Goal: Use online tool/utility: Utilize a website feature to perform a specific function

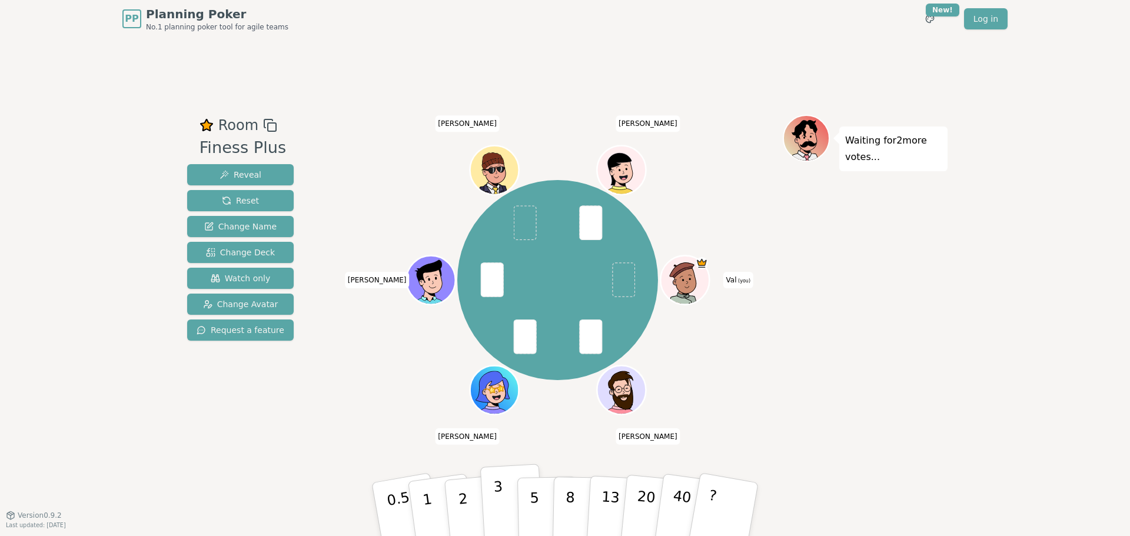
click at [499, 494] on p "3" at bounding box center [499, 511] width 13 height 64
click at [460, 499] on p "2" at bounding box center [464, 511] width 15 height 64
click at [525, 502] on button "5" at bounding box center [547, 509] width 61 height 89
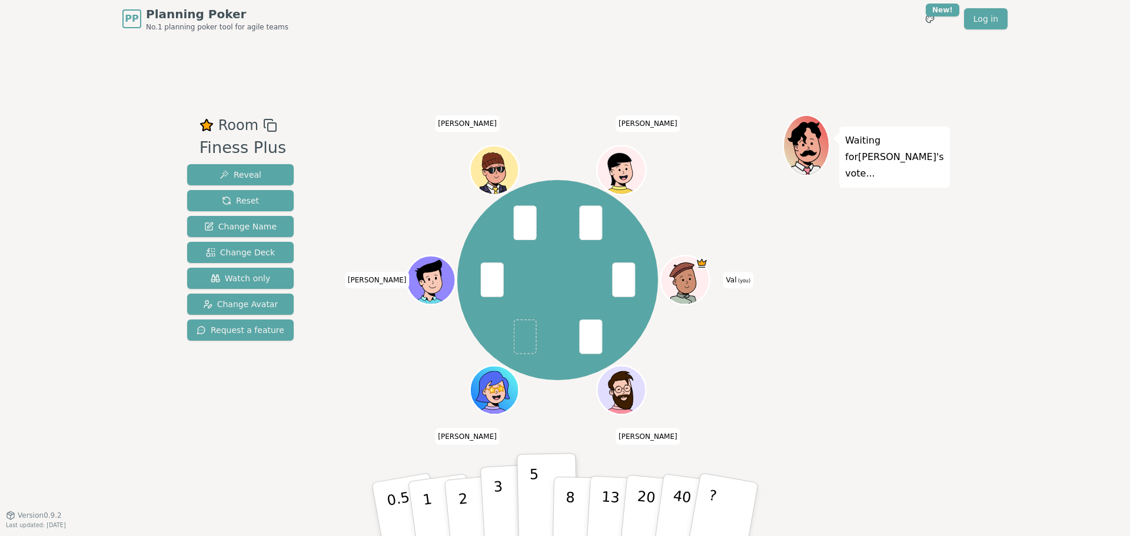
click at [509, 502] on button "3" at bounding box center [512, 510] width 64 height 92
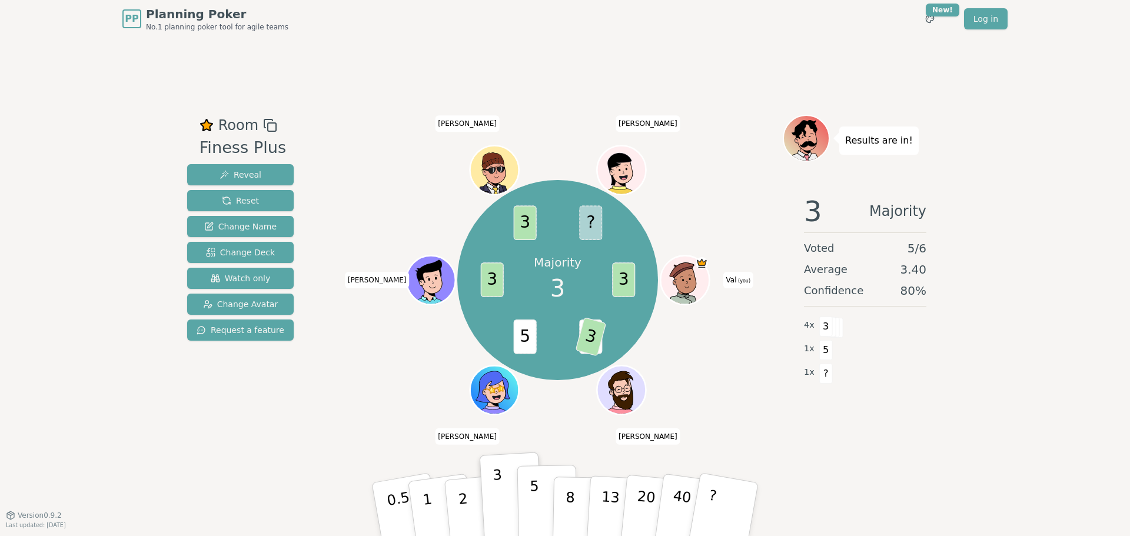
click at [532, 503] on p "5" at bounding box center [535, 510] width 10 height 64
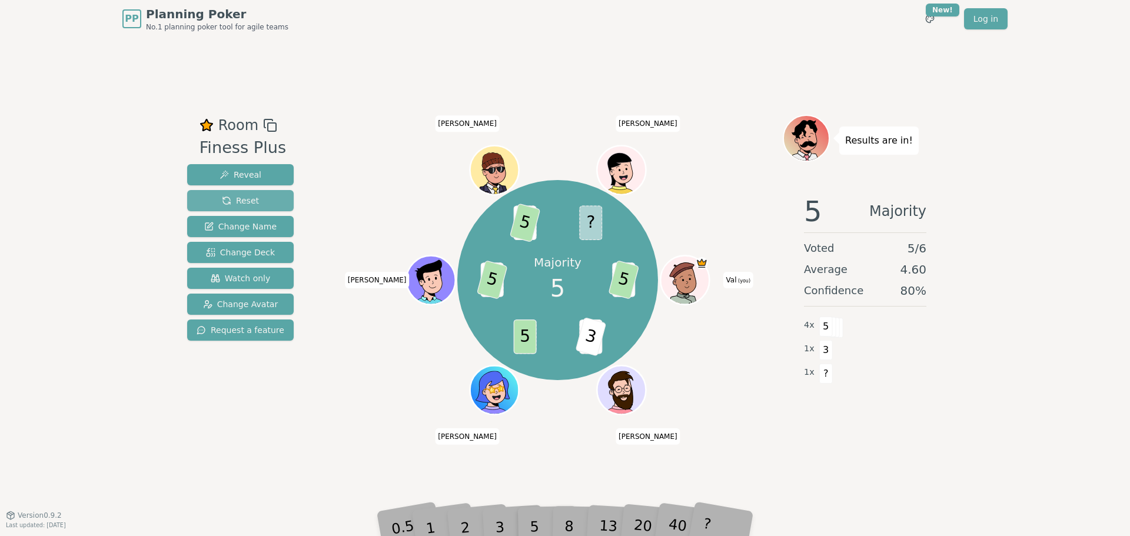
click at [244, 199] on span "Reset" at bounding box center [240, 201] width 37 height 12
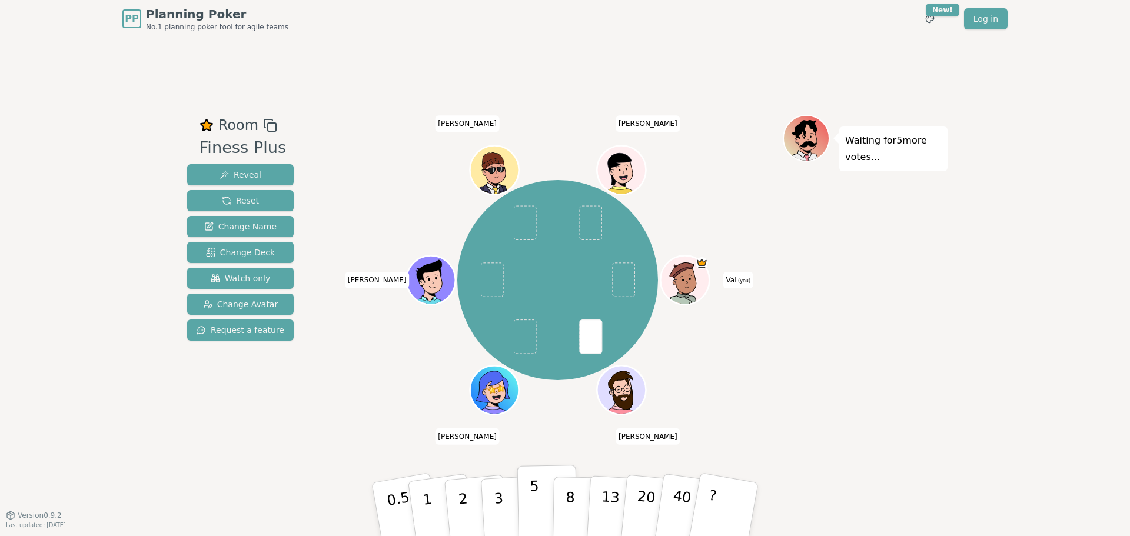
click at [530, 491] on p "5" at bounding box center [535, 510] width 10 height 64
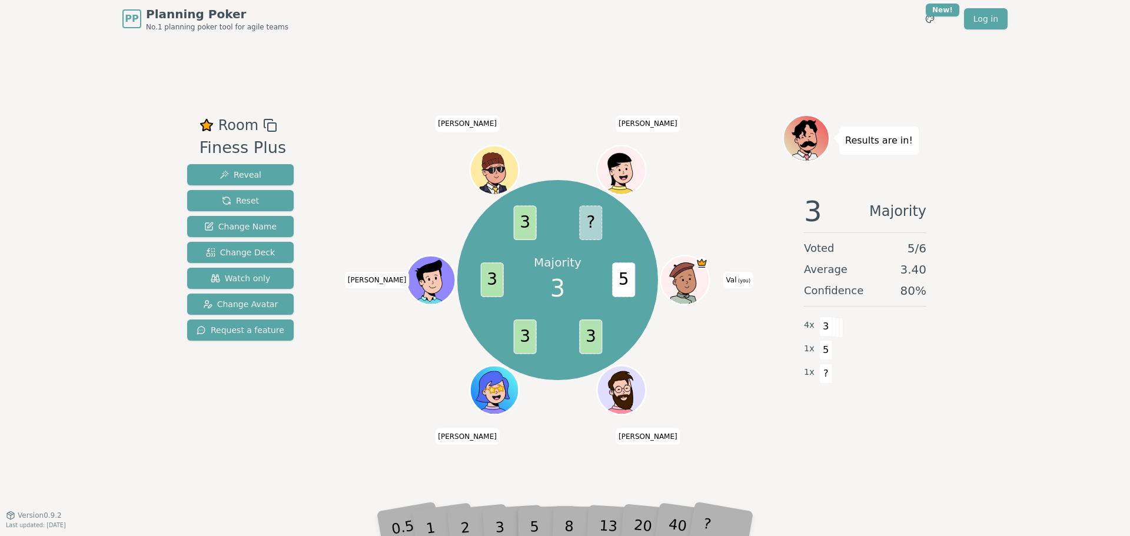
click at [501, 526] on div "3" at bounding box center [512, 509] width 38 height 43
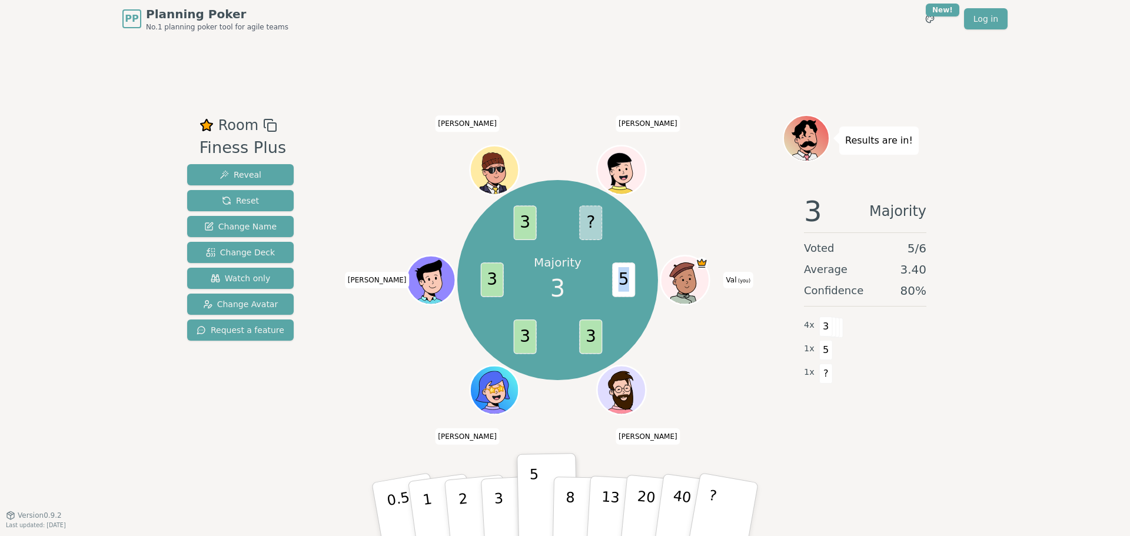
drag, startPoint x: 626, startPoint y: 285, endPoint x: 615, endPoint y: 284, distance: 11.2
click at [615, 284] on span "5" at bounding box center [623, 280] width 23 height 35
click at [565, 286] on div "Majority 3" at bounding box center [558, 280] width 88 height 88
drag, startPoint x: 565, startPoint y: 286, endPoint x: 554, endPoint y: 287, distance: 11.2
click at [554, 287] on div "Majority 3" at bounding box center [558, 280] width 88 height 88
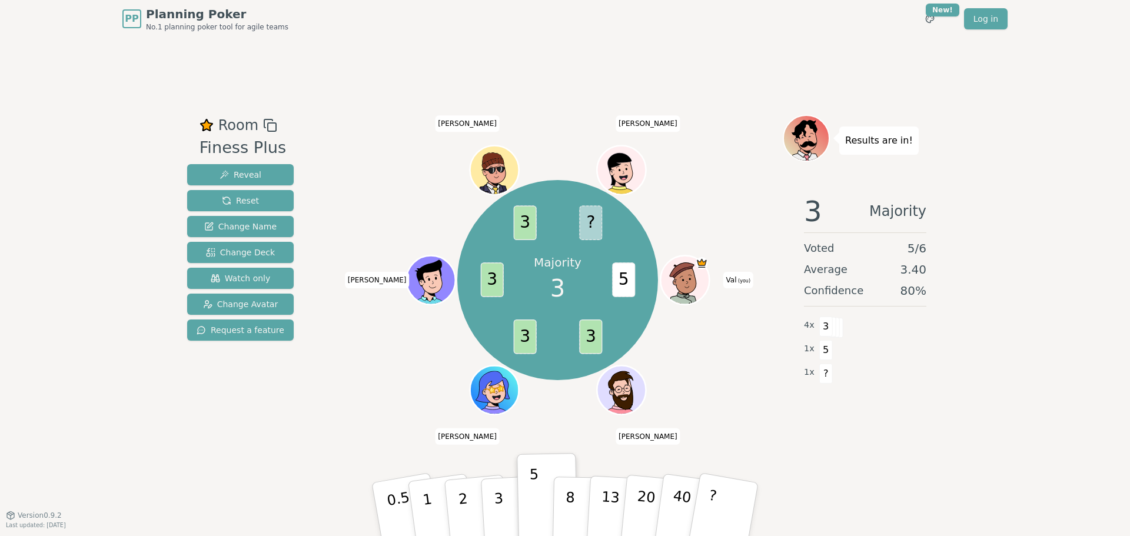
click at [379, 157] on div "Majority 3 5 3 3 3 3 ? Val (you) [PERSON_NAME] [PERSON_NAME]" at bounding box center [558, 280] width 450 height 289
click at [230, 205] on span "Reset" at bounding box center [240, 201] width 37 height 12
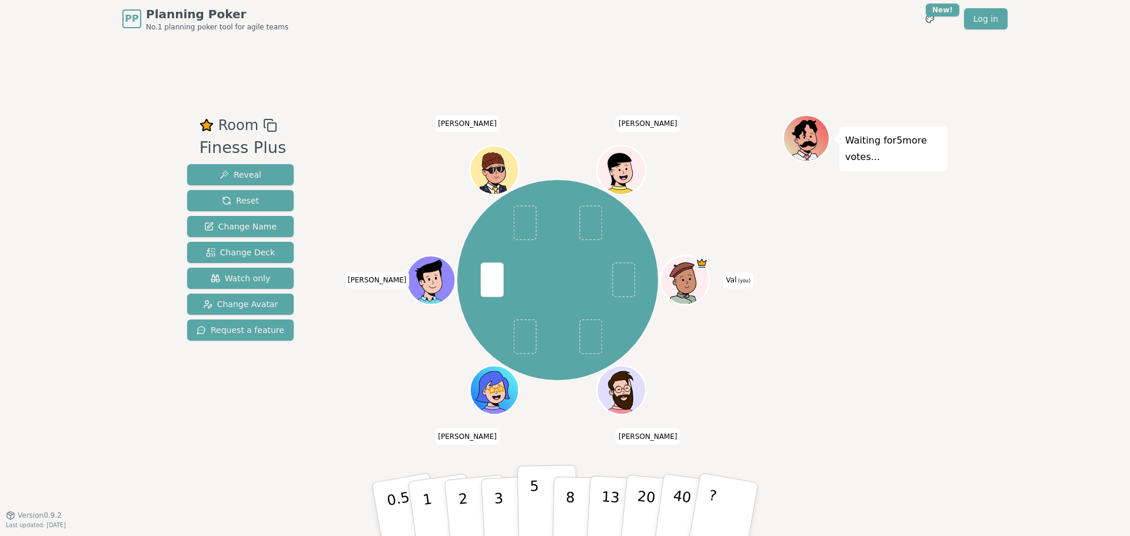
click at [526, 514] on button "5" at bounding box center [547, 509] width 61 height 89
click at [503, 510] on button "3" at bounding box center [512, 510] width 64 height 92
click at [533, 509] on p "5" at bounding box center [535, 510] width 10 height 64
click at [503, 511] on button "3" at bounding box center [512, 510] width 64 height 92
click at [532, 510] on p "5" at bounding box center [535, 510] width 10 height 64
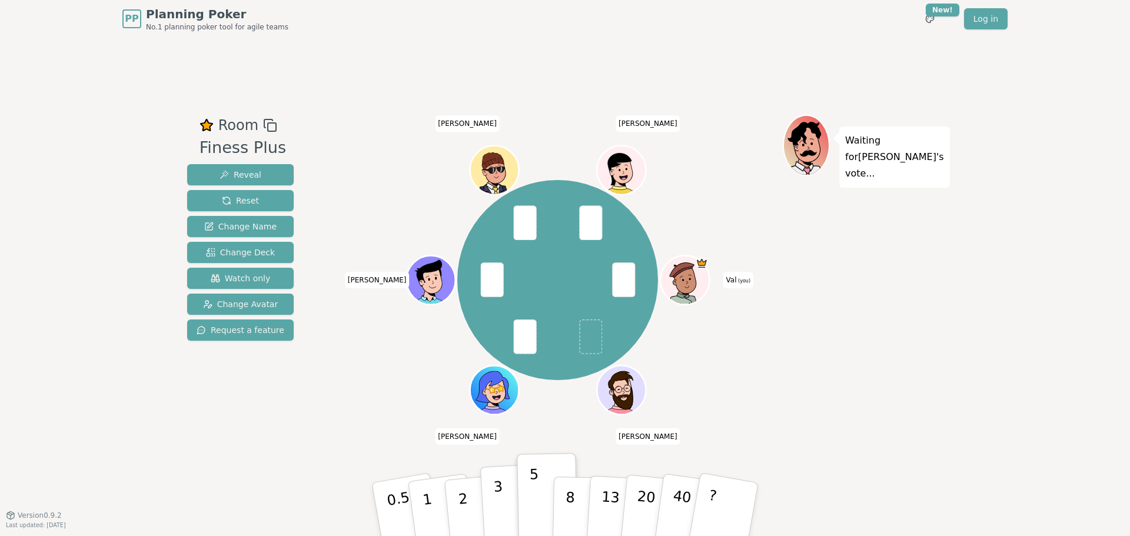
click at [497, 499] on p "3" at bounding box center [499, 511] width 13 height 64
click at [529, 500] on button "5" at bounding box center [547, 509] width 61 height 89
click at [500, 502] on p "3" at bounding box center [499, 511] width 13 height 64
click at [523, 502] on button "5" at bounding box center [547, 509] width 61 height 89
click at [495, 496] on p "3" at bounding box center [499, 511] width 13 height 64
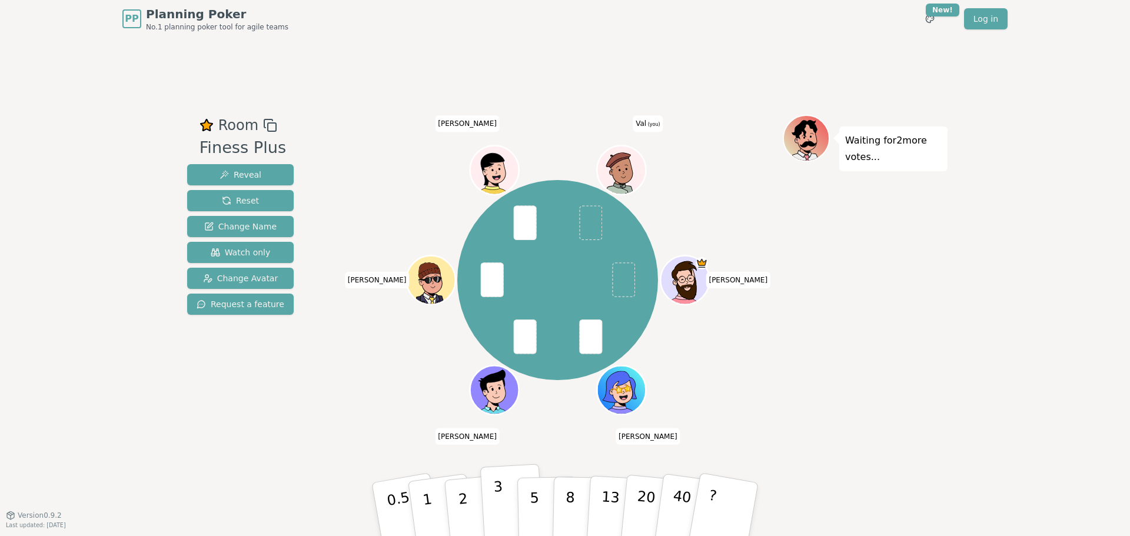
click at [499, 506] on p "3" at bounding box center [499, 511] width 13 height 64
